Goal: Information Seeking & Learning: Learn about a topic

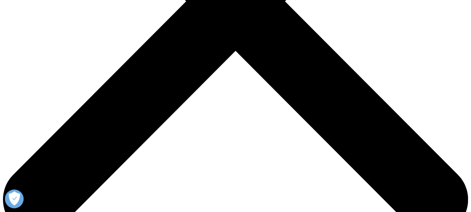
scroll to position [225, 0]
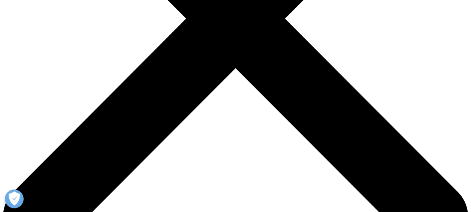
drag, startPoint x: 182, startPoint y: 107, endPoint x: 267, endPoint y: 122, distance: 86.3
drag, startPoint x: 267, startPoint y: 122, endPoint x: 160, endPoint y: 110, distance: 107.9
drag, startPoint x: 180, startPoint y: 107, endPoint x: 328, endPoint y: 138, distance: 151.5
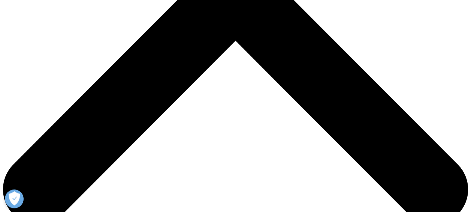
scroll to position [300, 0]
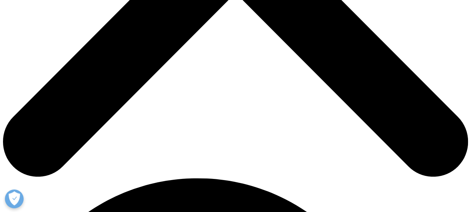
drag, startPoint x: 196, startPoint y: 86, endPoint x: 78, endPoint y: 54, distance: 122.3
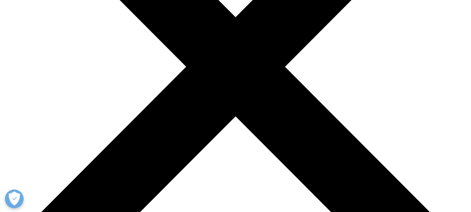
scroll to position [225, 0]
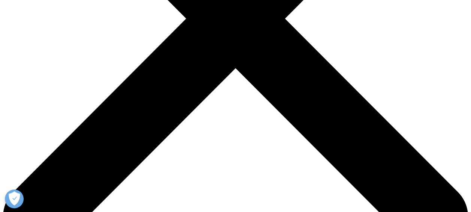
drag, startPoint x: 299, startPoint y: 136, endPoint x: 156, endPoint y: 123, distance: 143.4
drag, startPoint x: 180, startPoint y: 186, endPoint x: 81, endPoint y: 149, distance: 105.5
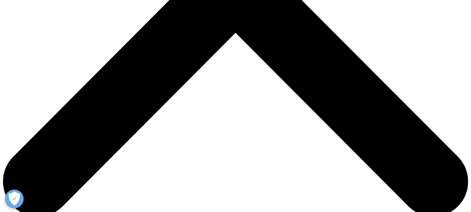
scroll to position [300, 0]
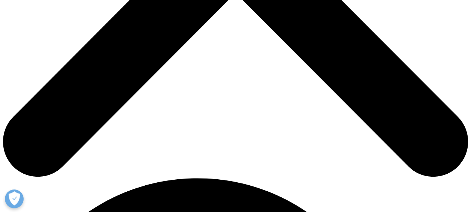
drag, startPoint x: 210, startPoint y: 95, endPoint x: 70, endPoint y: 57, distance: 145.3
drag, startPoint x: 158, startPoint y: 83, endPoint x: 90, endPoint y: 52, distance: 75.0
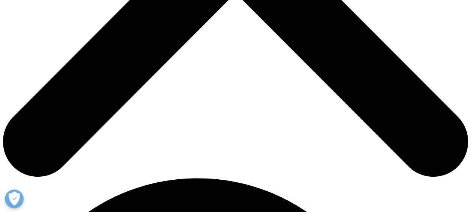
drag, startPoint x: 186, startPoint y: 90, endPoint x: 87, endPoint y: 56, distance: 105.1
drag, startPoint x: 87, startPoint y: 56, endPoint x: 198, endPoint y: 89, distance: 115.5
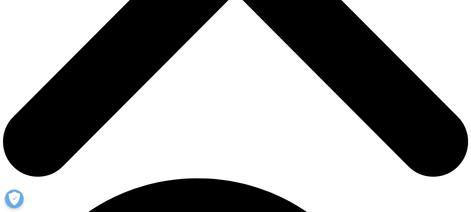
drag, startPoint x: 178, startPoint y: 89, endPoint x: 83, endPoint y: 56, distance: 101.3
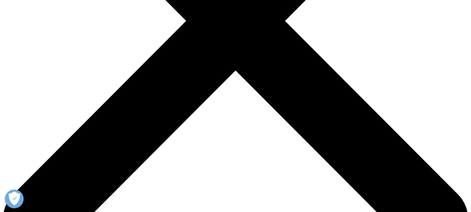
scroll to position [263, 0]
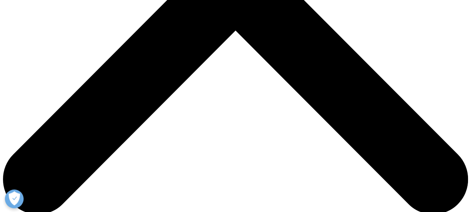
drag, startPoint x: 180, startPoint y: 127, endPoint x: 88, endPoint y: 93, distance: 97.8
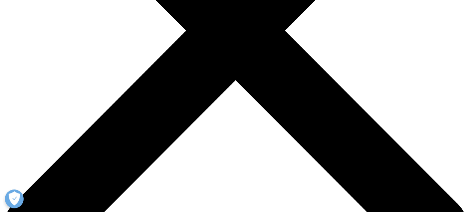
scroll to position [225, 0]
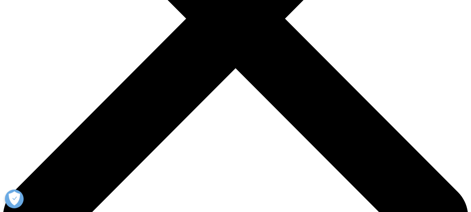
drag, startPoint x: 251, startPoint y: 130, endPoint x: 88, endPoint y: 92, distance: 167.2
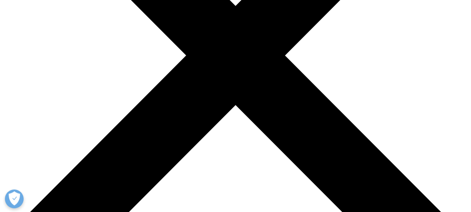
scroll to position [188, 0]
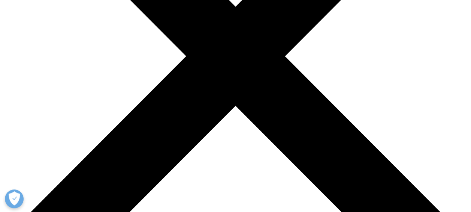
drag, startPoint x: 293, startPoint y: 173, endPoint x: 89, endPoint y: 132, distance: 208.4
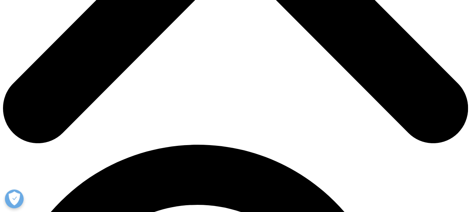
scroll to position [300, 0]
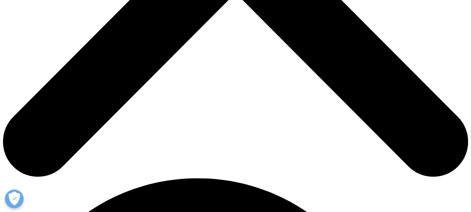
drag, startPoint x: 191, startPoint y: 93, endPoint x: 70, endPoint y: 51, distance: 127.9
drag, startPoint x: 187, startPoint y: 89, endPoint x: 90, endPoint y: 53, distance: 103.7
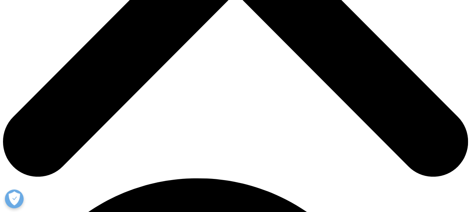
drag, startPoint x: 191, startPoint y: 89, endPoint x: 88, endPoint y: 53, distance: 109.4
drag, startPoint x: 88, startPoint y: 53, endPoint x: 175, endPoint y: 95, distance: 96.3
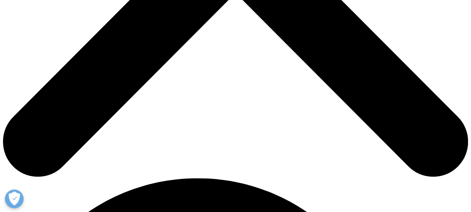
drag, startPoint x: 190, startPoint y: 94, endPoint x: 90, endPoint y: 51, distance: 108.7
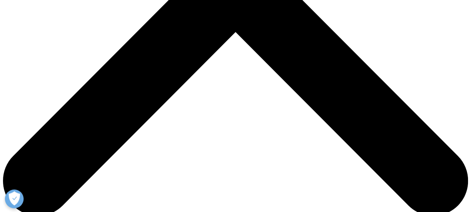
scroll to position [225, 0]
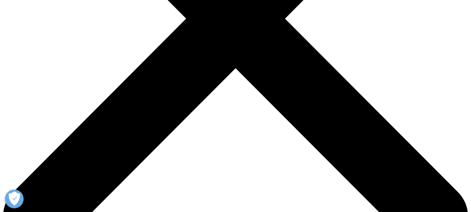
drag, startPoint x: 172, startPoint y: 127, endPoint x: 82, endPoint y: 87, distance: 98.3
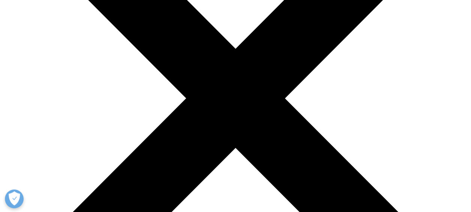
scroll to position [75, 0]
